Goal: Find specific page/section: Find specific page/section

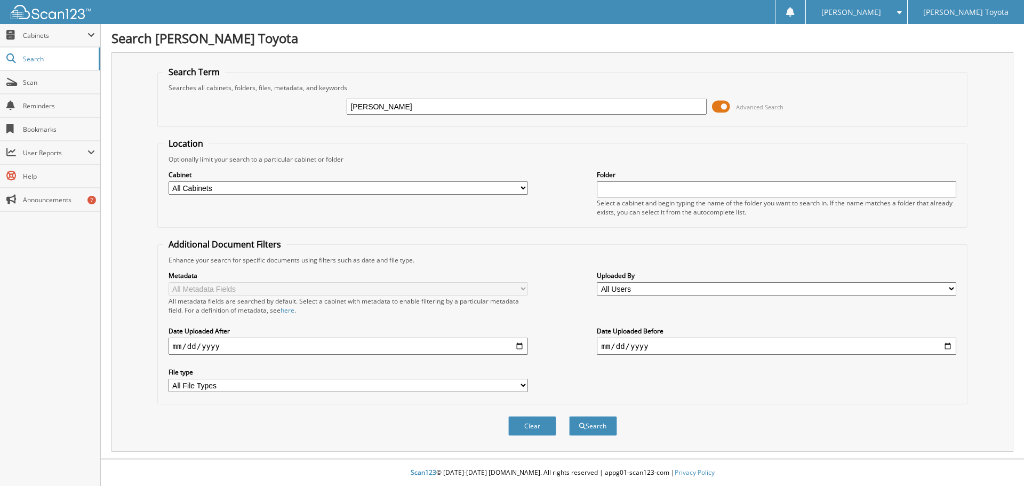
type input "[PERSON_NAME]"
click at [569, 416] on button "Search" at bounding box center [593, 426] width 48 height 20
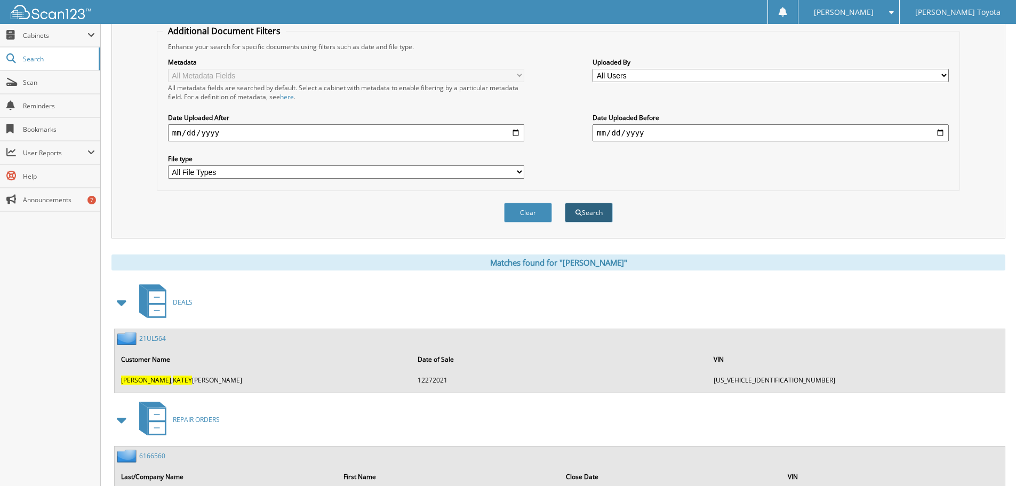
scroll to position [53, 0]
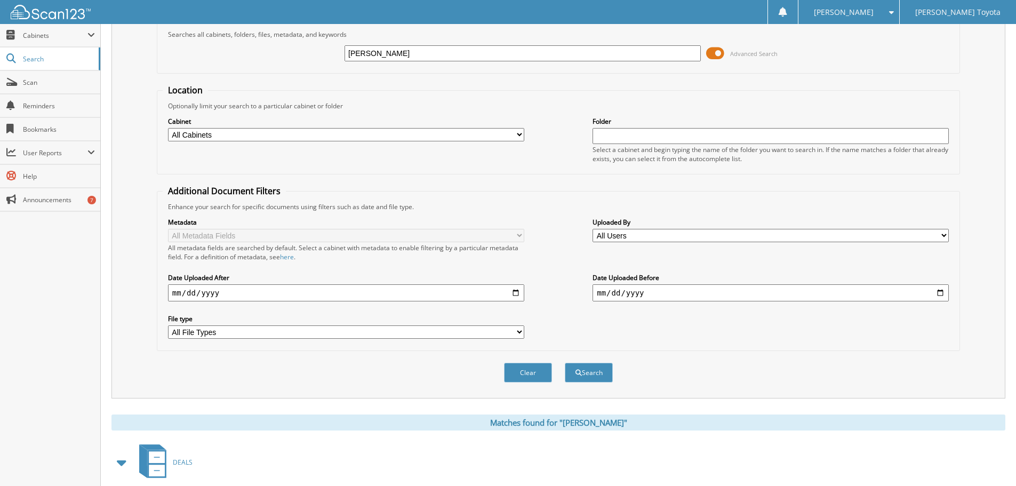
drag, startPoint x: 498, startPoint y: 134, endPoint x: 497, endPoint y: 141, distance: 7.0
click at [498, 133] on select "All Cabinets DEALS REPAIR ORDERS Test1 Needs Filing" at bounding box center [346, 134] width 356 height 13
select select "10354"
click at [168, 128] on select "All Cabinets DEALS REPAIR ORDERS Test1 Needs Filing" at bounding box center [346, 134] width 356 height 13
click at [590, 370] on button "Search" at bounding box center [589, 372] width 48 height 20
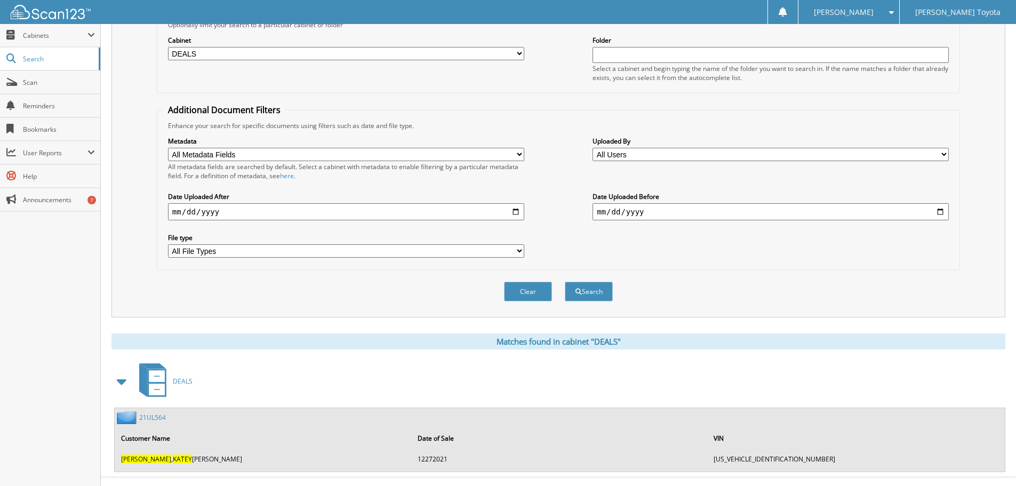
scroll to position [153, 0]
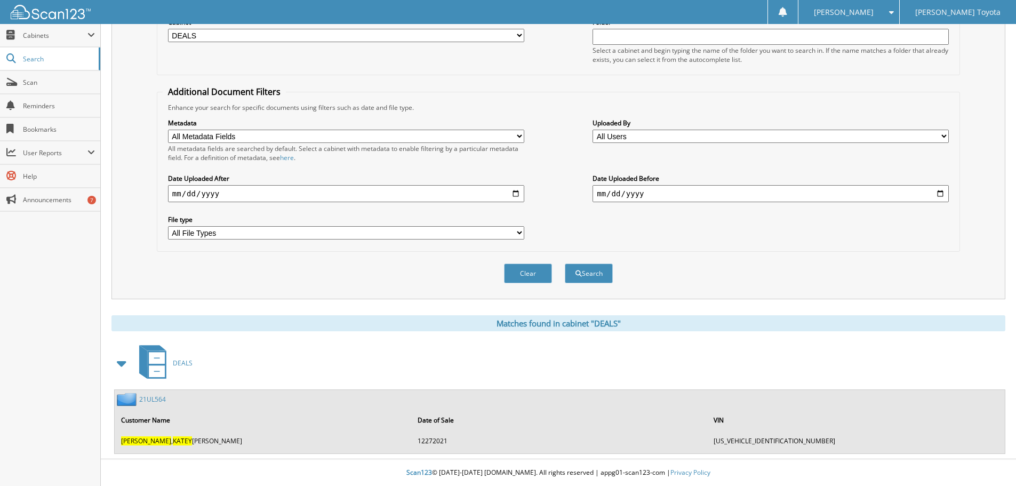
click at [161, 399] on link "21UL564" at bounding box center [152, 398] width 27 height 9
